Goal: Task Accomplishment & Management: Complete application form

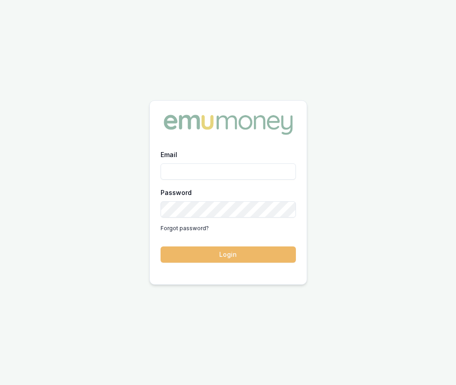
type input "eujin.ooi@emumoney.com.au"
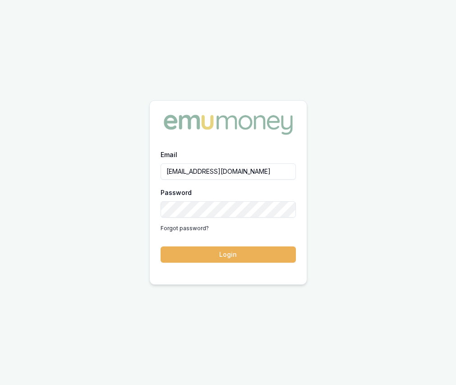
drag, startPoint x: 234, startPoint y: 250, endPoint x: 229, endPoint y: 219, distance: 31.0
click at [234, 250] on button "Login" at bounding box center [228, 254] width 135 height 16
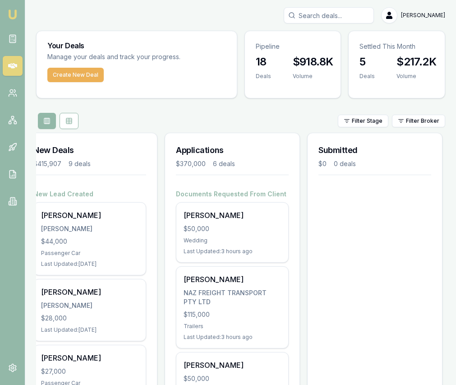
scroll to position [0, 19]
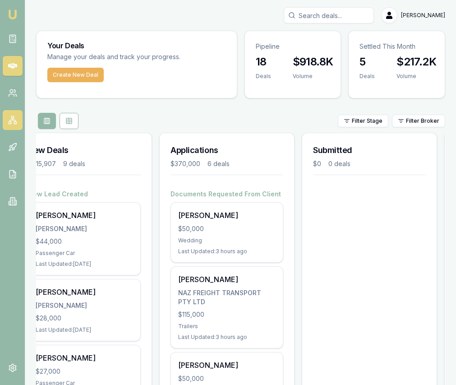
click at [11, 122] on rect at bounding box center [10, 122] width 2 height 2
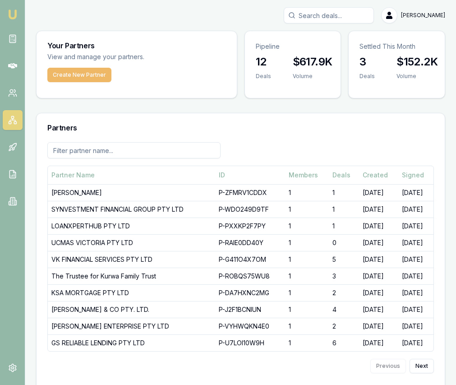
click at [100, 81] on button "Create New Partner" at bounding box center [79, 75] width 64 height 14
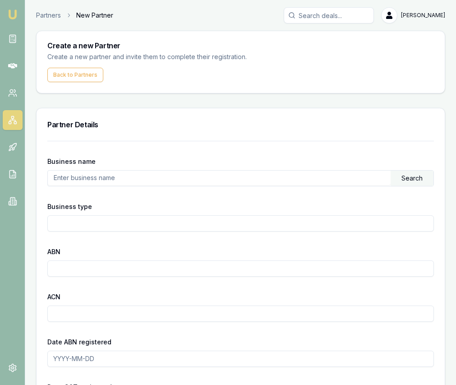
click at [101, 179] on input "text" at bounding box center [219, 177] width 343 height 14
click at [405, 183] on div "Search" at bounding box center [411, 177] width 43 height 15
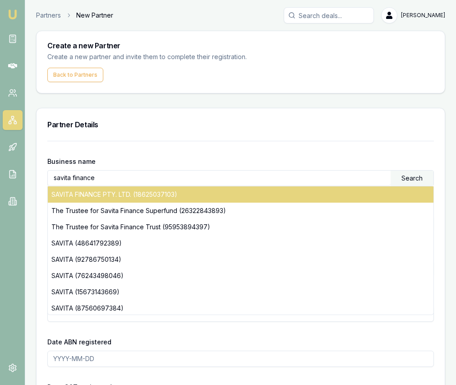
click at [154, 190] on div "SAVITA FINANCE PTY. LTD. (18625037103)" at bounding box center [240, 194] width 385 height 16
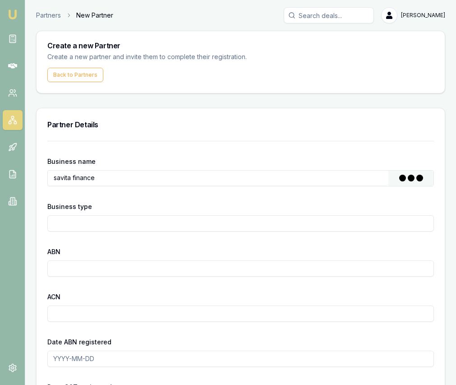
type input "SAVITA FINANCE PTY. LTD."
type input "Australian Private Company"
type input "18625037103"
type input "625037103"
type input "[DATE]"
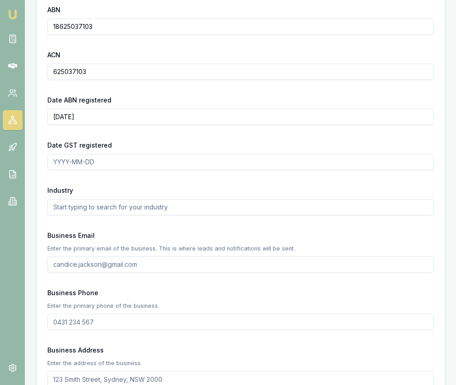
scroll to position [247, 0]
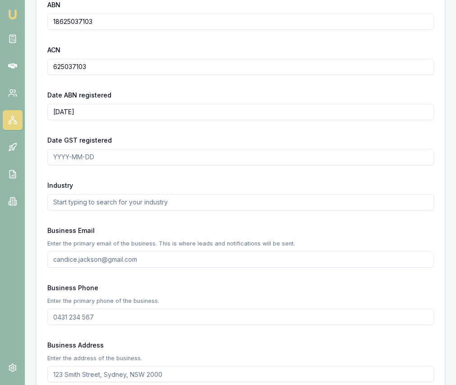
click at [76, 260] on input "Business Email" at bounding box center [240, 259] width 386 height 16
paste input "[EMAIL_ADDRESS][DOMAIN_NAME]"
type input "[EMAIL_ADDRESS][DOMAIN_NAME]"
click at [55, 318] on input "Business Phone" at bounding box center [240, 316] width 386 height 16
paste input "0433 421 898"
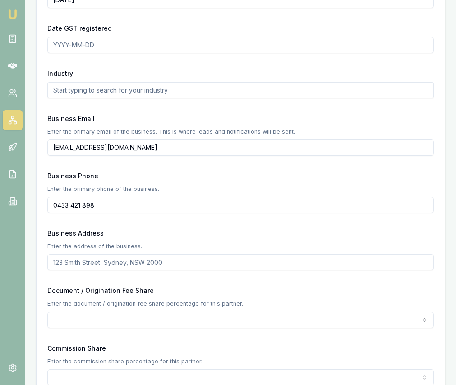
scroll to position [357, 0]
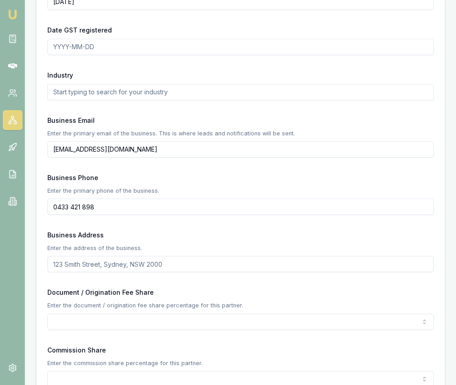
type input "0433 421 898"
click at [79, 265] on input "Business Address" at bounding box center [240, 264] width 386 height 16
type input "[STREET_ADDRESS]"
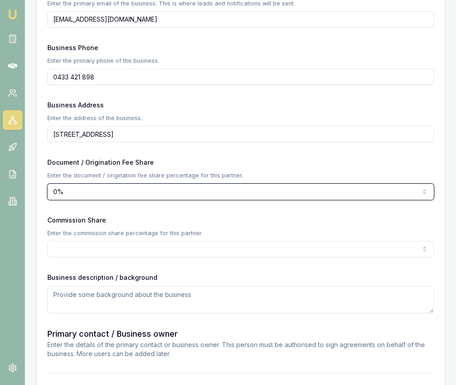
scroll to position [490, 0]
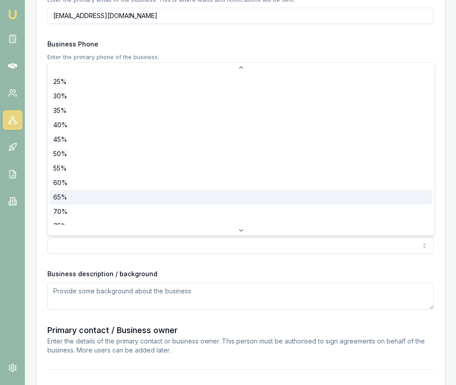
scroll to position [76, 0]
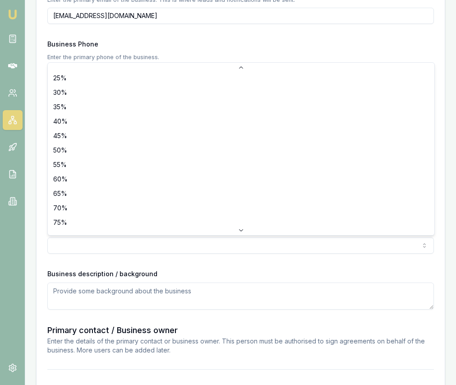
select select "60"
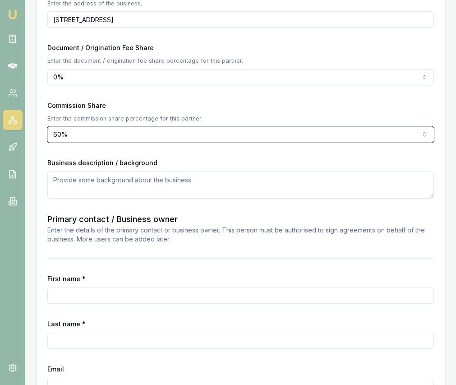
scroll to position [603, 0]
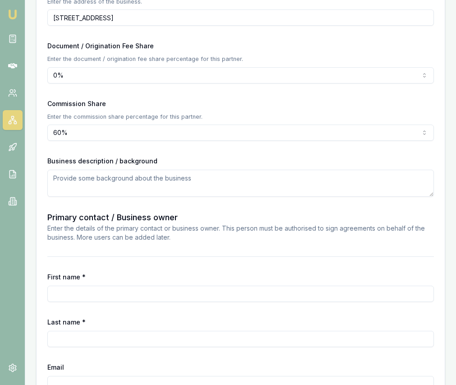
click at [109, 291] on input "First name *" at bounding box center [240, 293] width 386 height 16
type input "Manali"
click at [93, 334] on input "Last name *" at bounding box center [240, 338] width 386 height 16
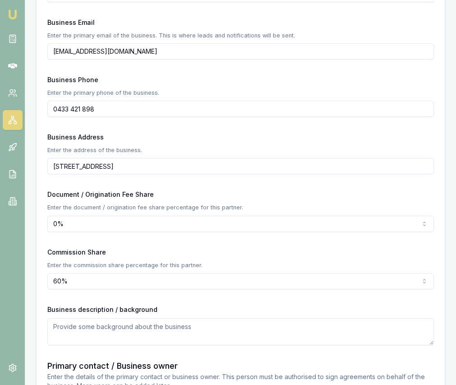
scroll to position [449, 0]
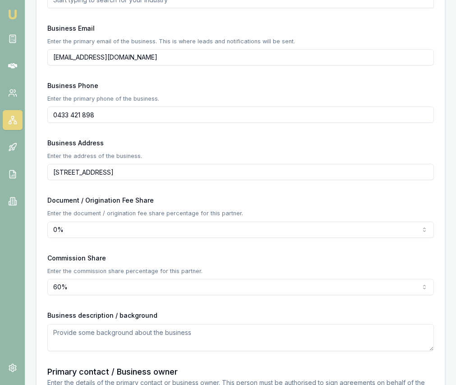
type input "[PERSON_NAME]"
click at [103, 55] on input "[EMAIL_ADDRESS][DOMAIN_NAME]" at bounding box center [240, 57] width 386 height 16
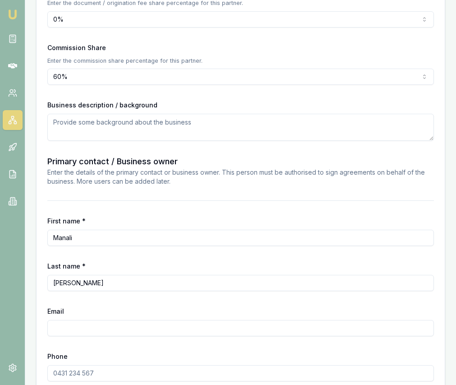
scroll to position [704, 0]
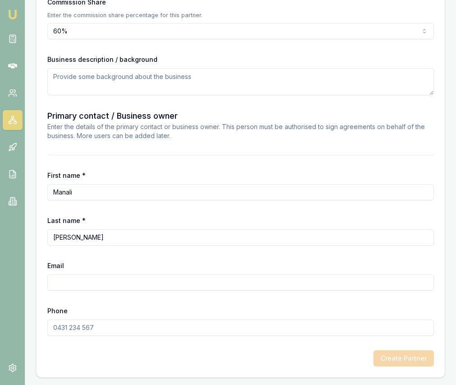
drag, startPoint x: 97, startPoint y: 292, endPoint x: 97, endPoint y: 282, distance: 9.9
click at [97, 282] on input "Email" at bounding box center [240, 282] width 386 height 16
paste input "[EMAIL_ADDRESS][DOMAIN_NAME]"
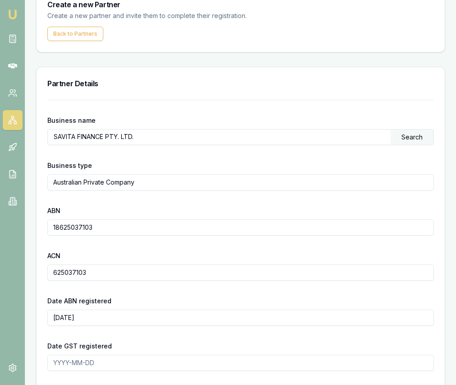
scroll to position [0, 0]
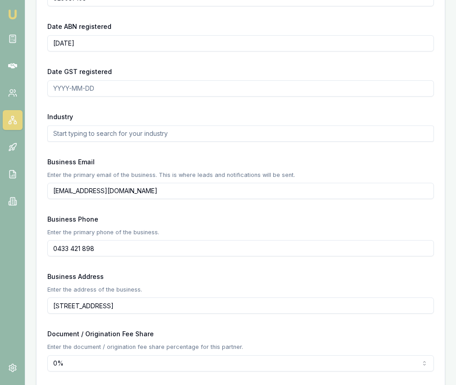
type input "[EMAIL_ADDRESS][DOMAIN_NAME]"
click at [100, 249] on input "0433 421 898" at bounding box center [240, 248] width 386 height 16
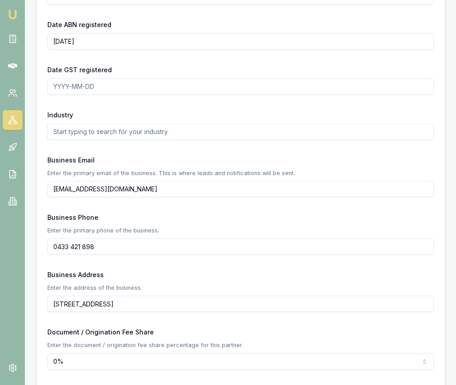
click at [100, 249] on input "0433 421 898" at bounding box center [240, 246] width 386 height 16
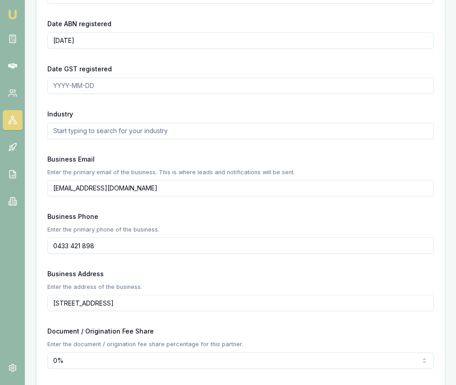
scroll to position [316, 0]
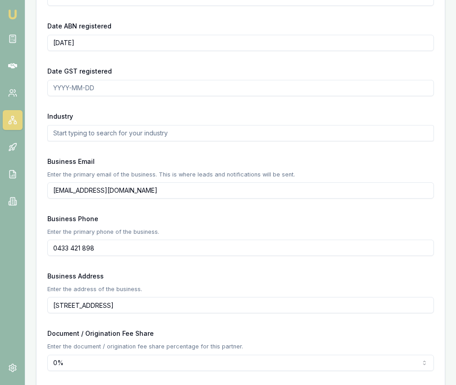
click at [100, 249] on input "0433 421 898" at bounding box center [240, 247] width 386 height 16
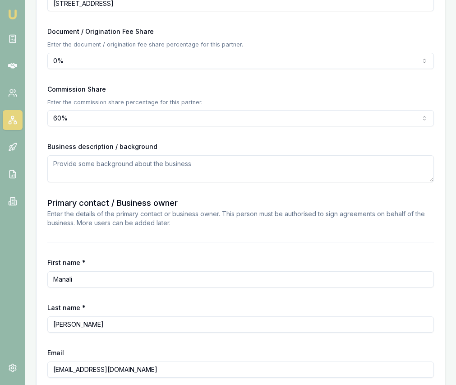
scroll to position [704, 0]
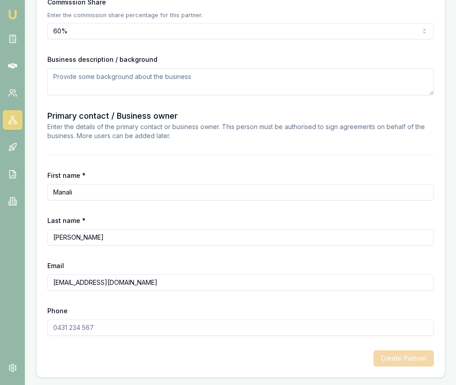
drag, startPoint x: 79, startPoint y: 322, endPoint x: 71, endPoint y: 328, distance: 10.3
click at [79, 322] on input "Phone" at bounding box center [240, 327] width 386 height 16
paste input "0433 421 898"
type input "0433 421 898"
click at [395, 363] on button "Create Partner" at bounding box center [403, 358] width 60 height 16
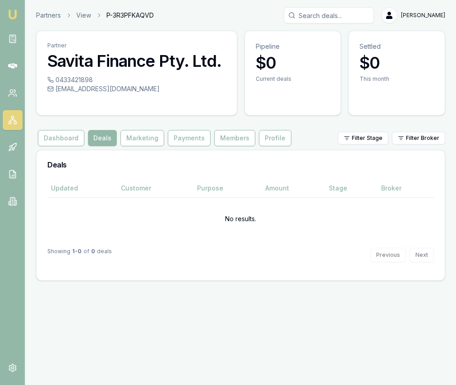
click at [14, 17] on img at bounding box center [12, 14] width 11 height 11
